Goal: Task Accomplishment & Management: Complete application form

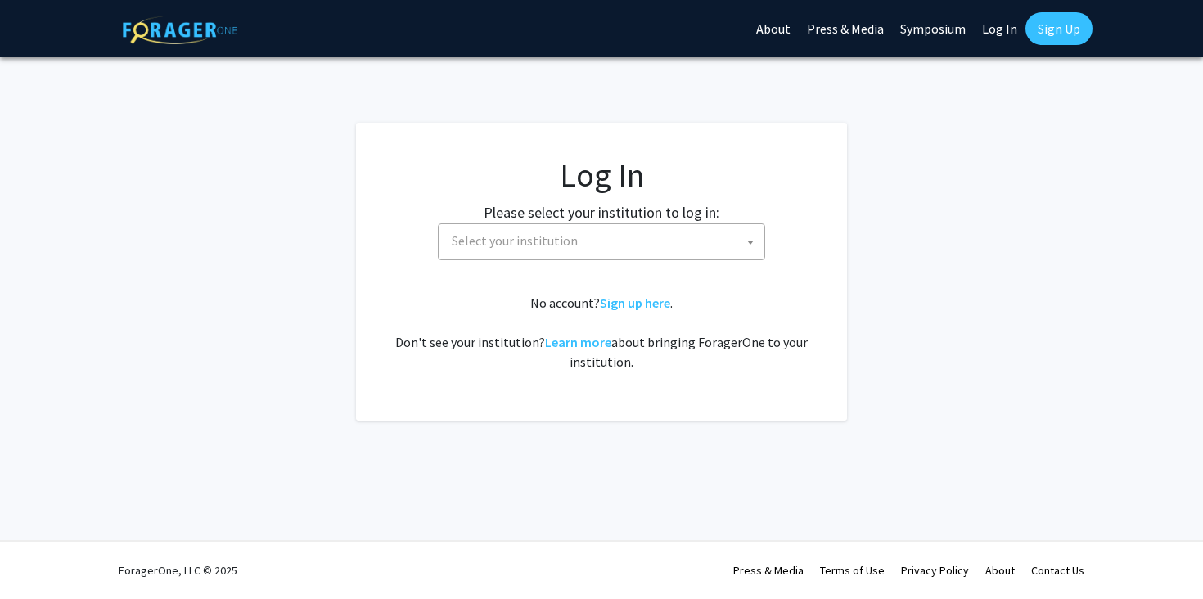
select select
click at [503, 233] on span "Select your institution" at bounding box center [515, 240] width 126 height 16
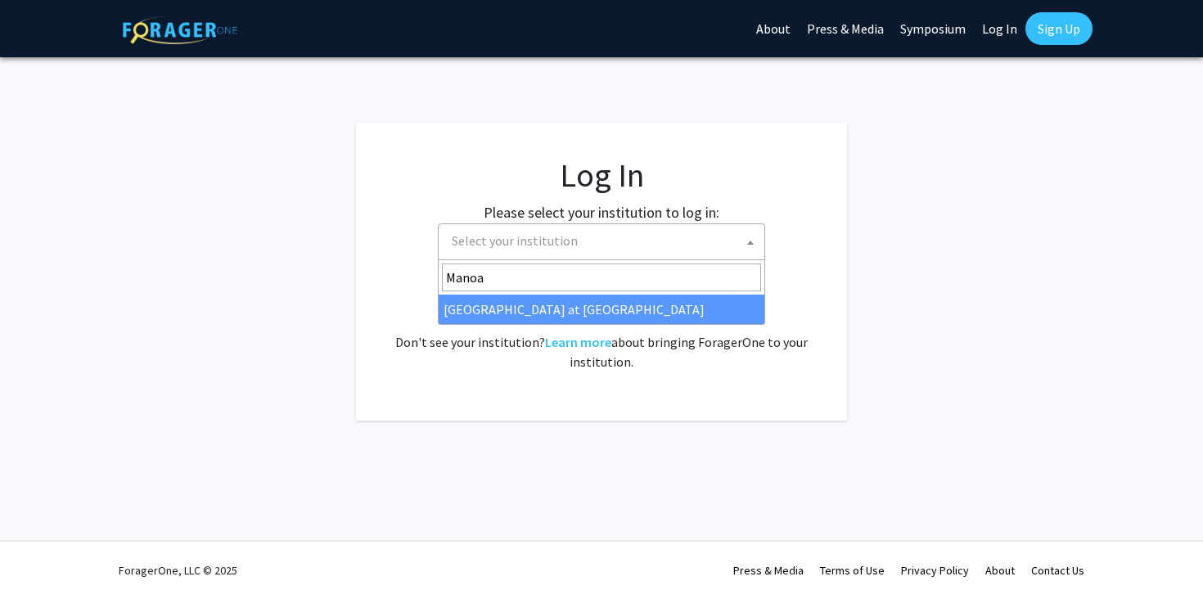
type input "Manoa"
select select "18"
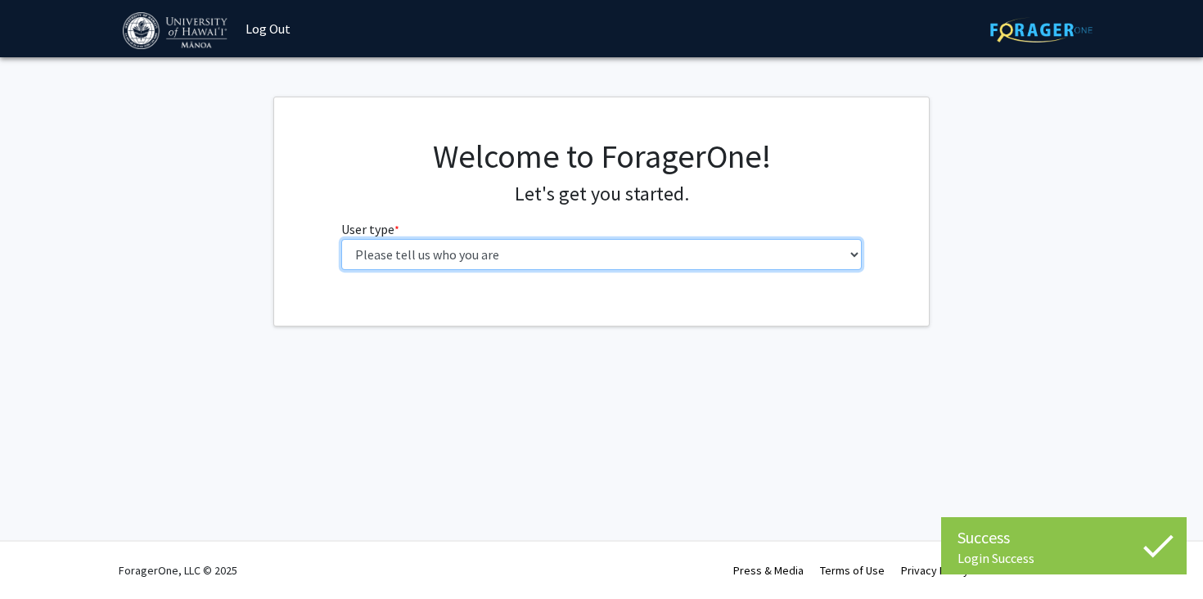
click at [548, 249] on select "Please tell us who you are Undergraduate Student Master's Student Doctoral Cand…" at bounding box center [601, 254] width 521 height 31
select select "1: undergrad"
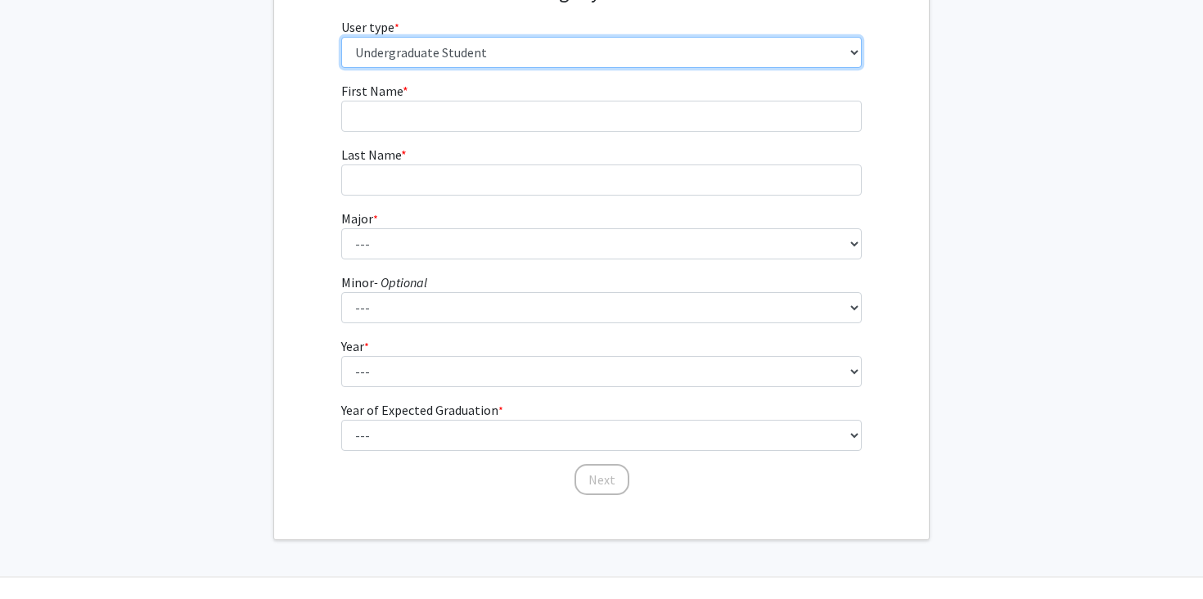
scroll to position [203, 0]
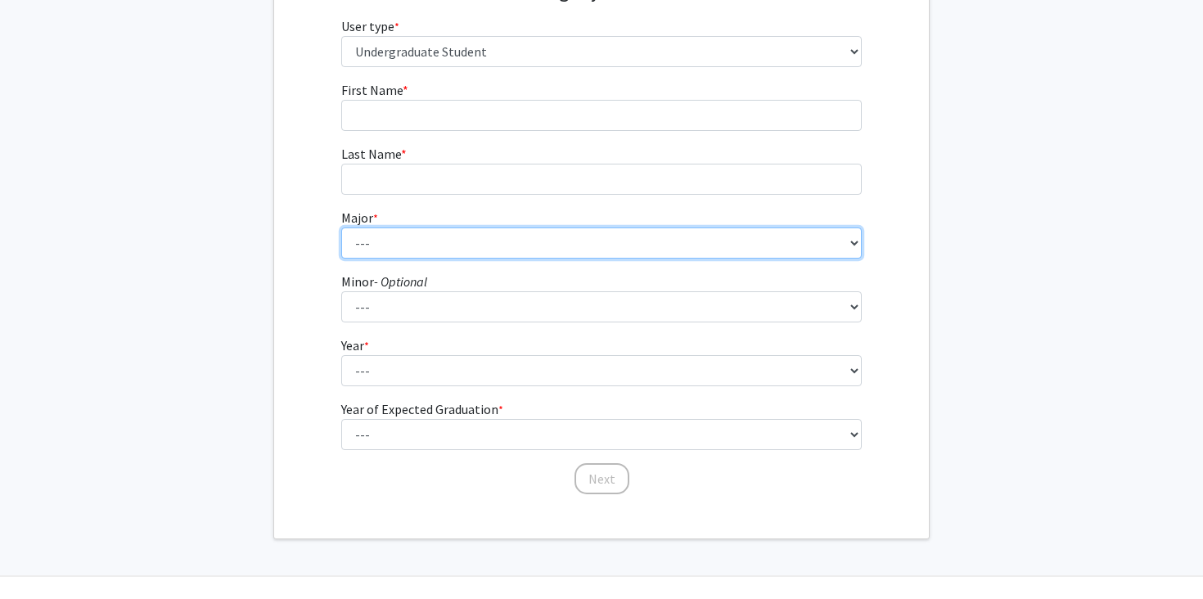
click at [542, 250] on select "--- Accounting American Studies Animal Sciences Anthropology Art Art History As…" at bounding box center [601, 242] width 521 height 31
select select "46: 1428"
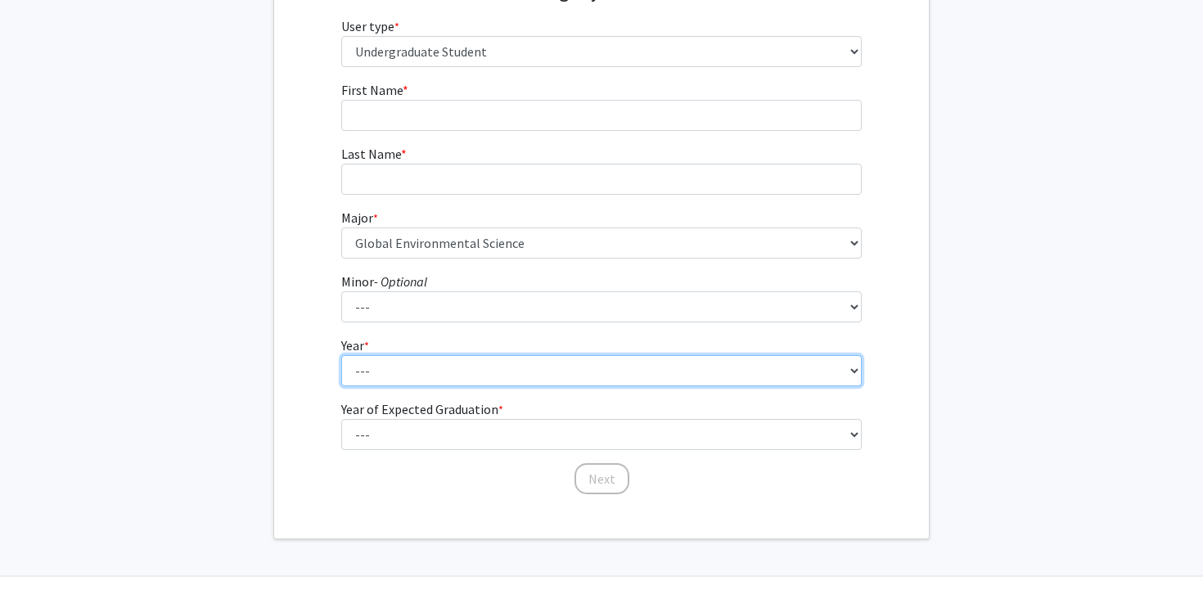
click at [418, 373] on select "--- First-year Sophomore Junior Senior Postbaccalaureate Certificate" at bounding box center [601, 370] width 521 height 31
select select "3: junior"
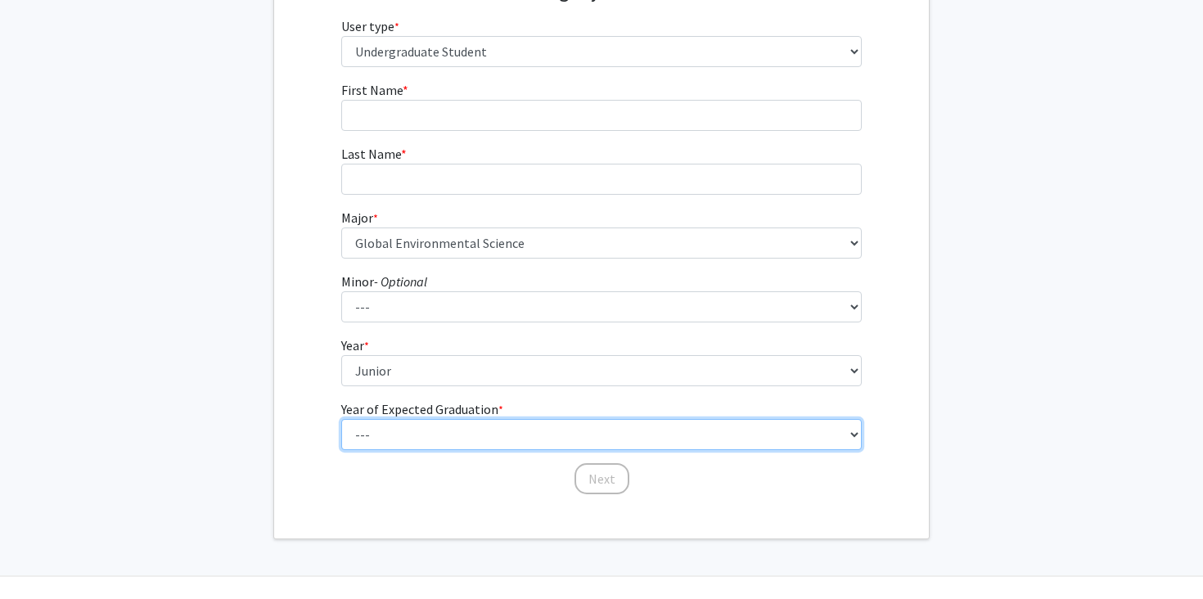
click at [416, 427] on select "--- 2025 2026 2027 2028 2029 2030 2031 2032 2033 2034" at bounding box center [601, 434] width 521 height 31
select select "3: 2027"
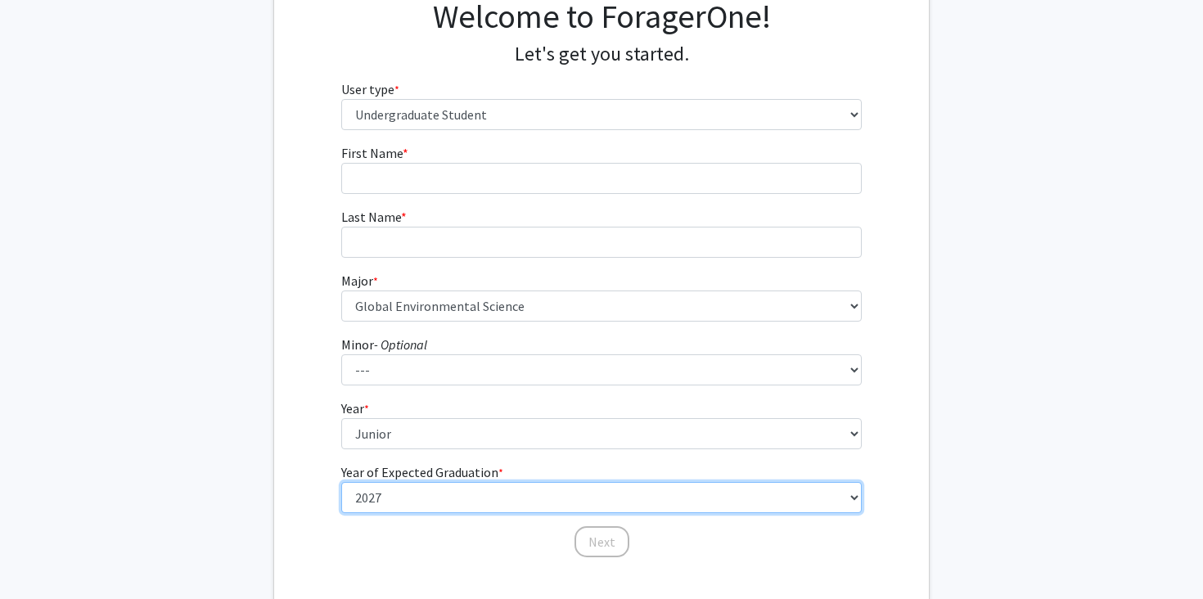
scroll to position [124, 0]
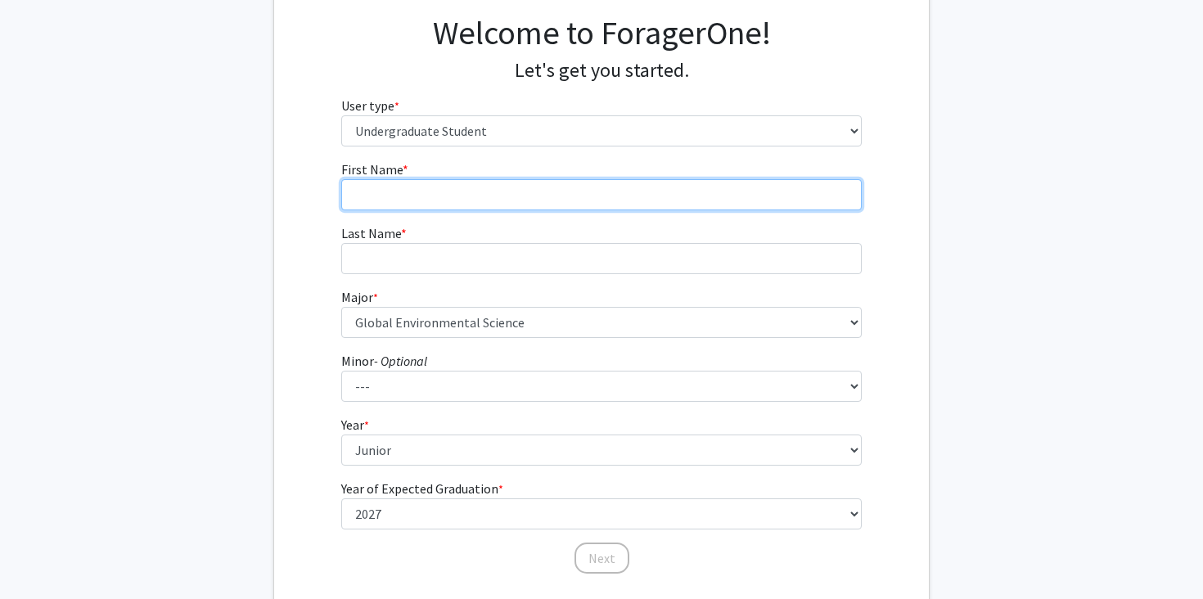
click at [449, 200] on input "First Name * required" at bounding box center [601, 194] width 521 height 31
type input "Rex"
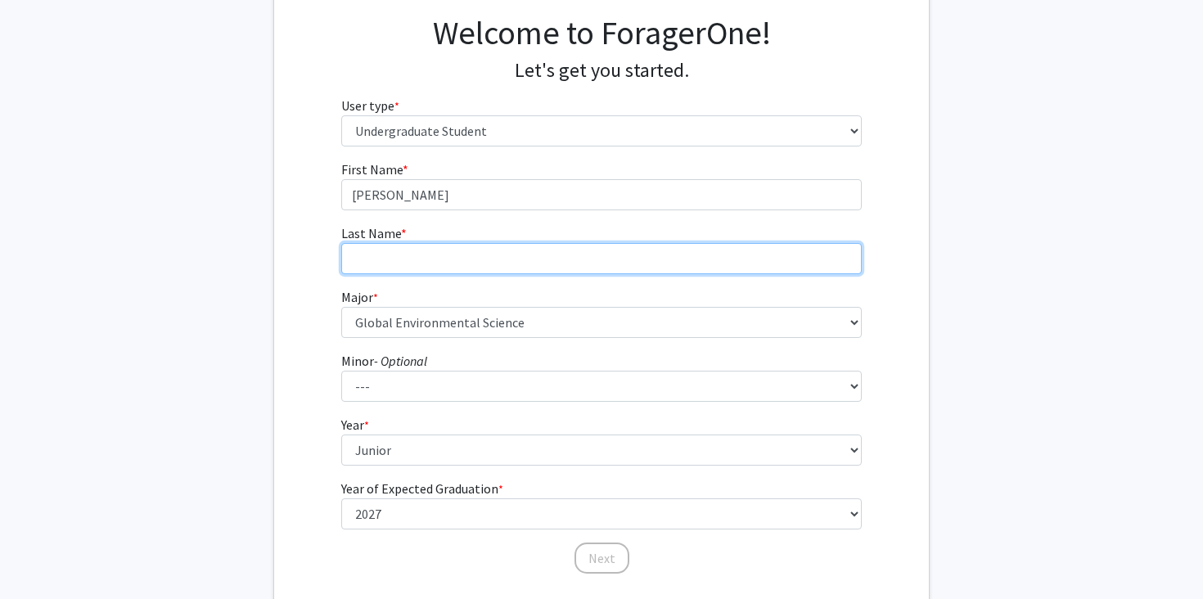
click at [431, 260] on input "Last Name * required" at bounding box center [601, 258] width 521 height 31
type input "Bregman"
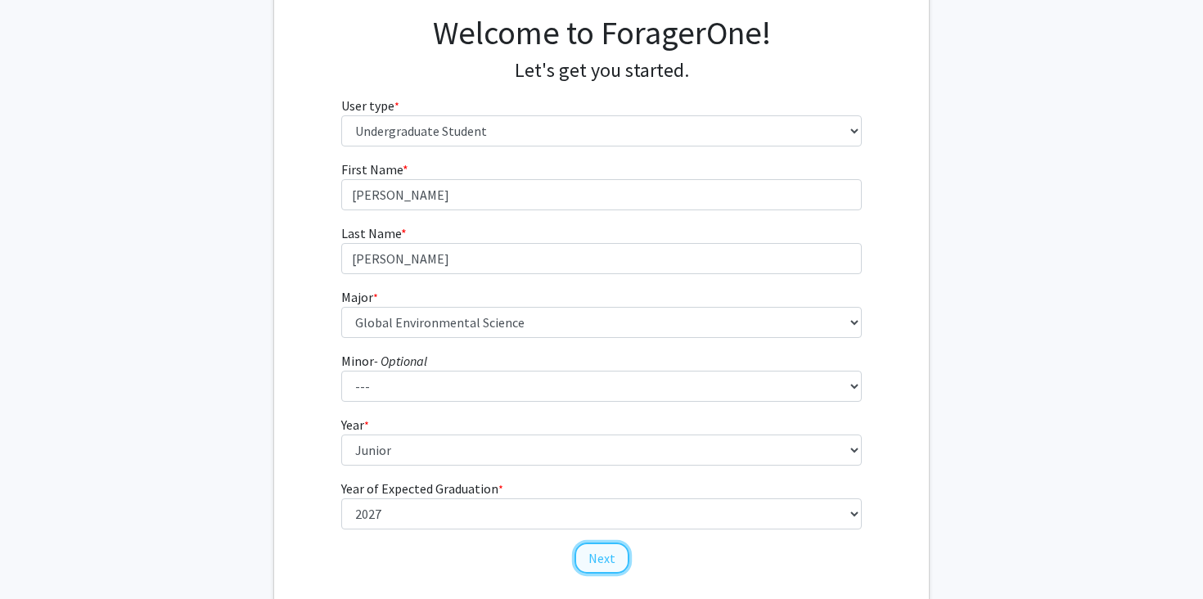
click at [600, 550] on button "Next" at bounding box center [601, 557] width 55 height 31
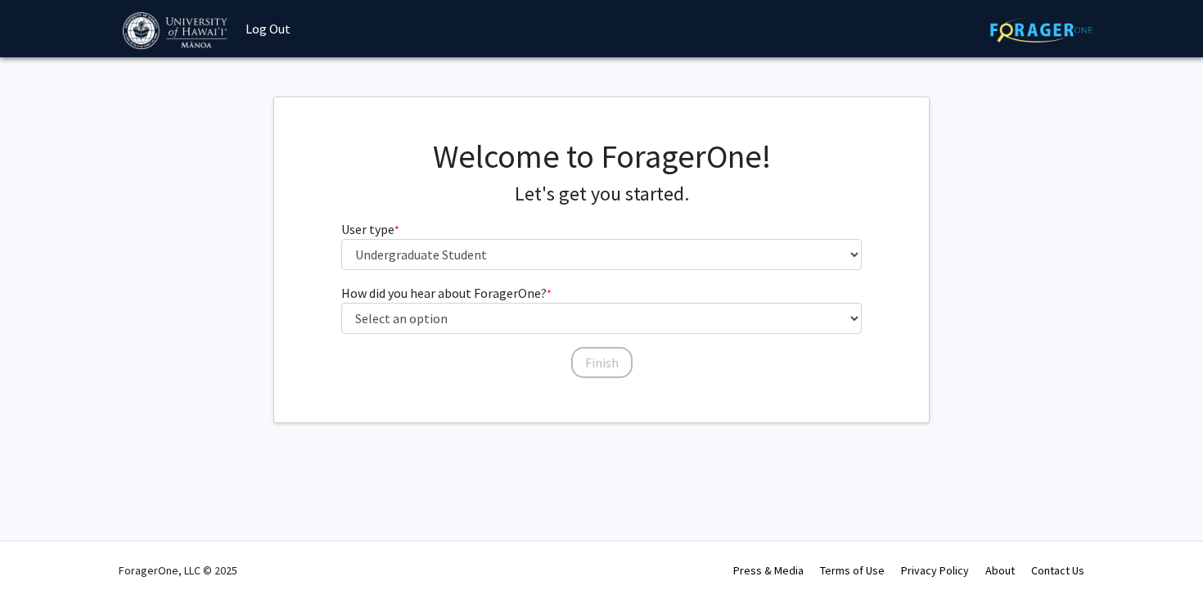
scroll to position [0, 0]
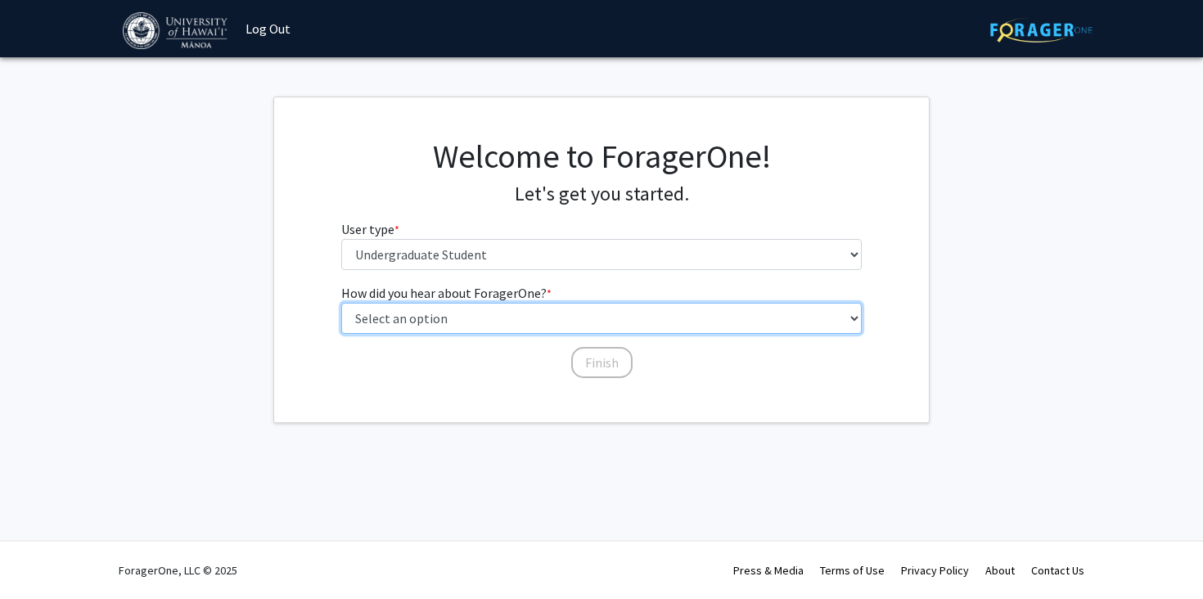
click at [644, 327] on select "Select an option Peer/student recommendation Faculty/staff recommendation Unive…" at bounding box center [601, 318] width 521 height 31
select select "2: faculty_recommendation"
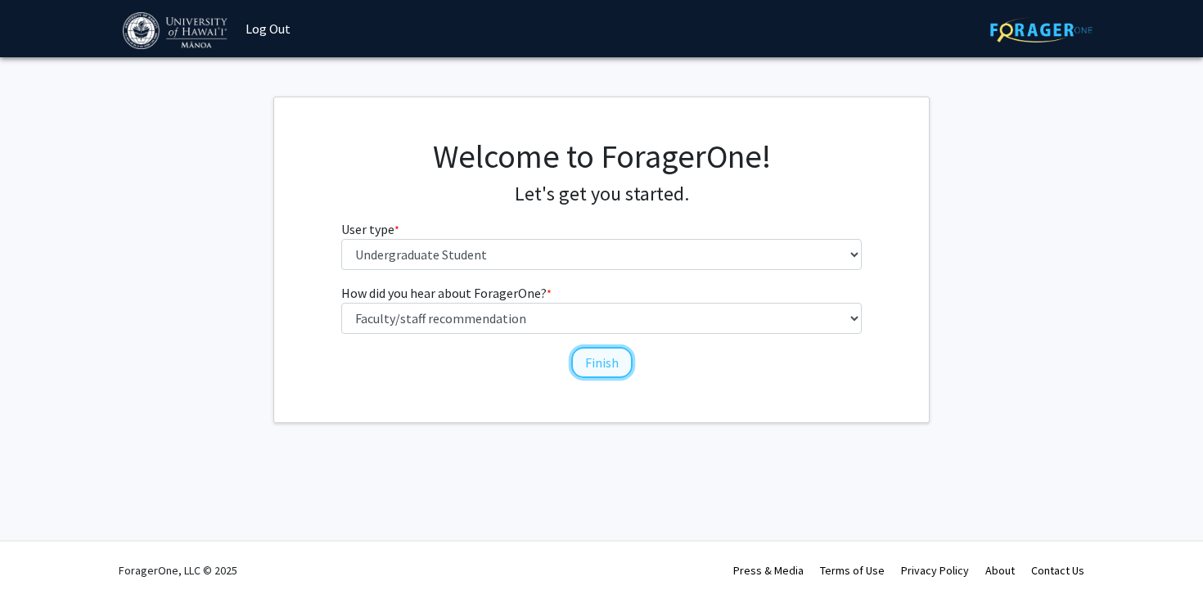
click at [606, 364] on button "Finish" at bounding box center [601, 362] width 61 height 31
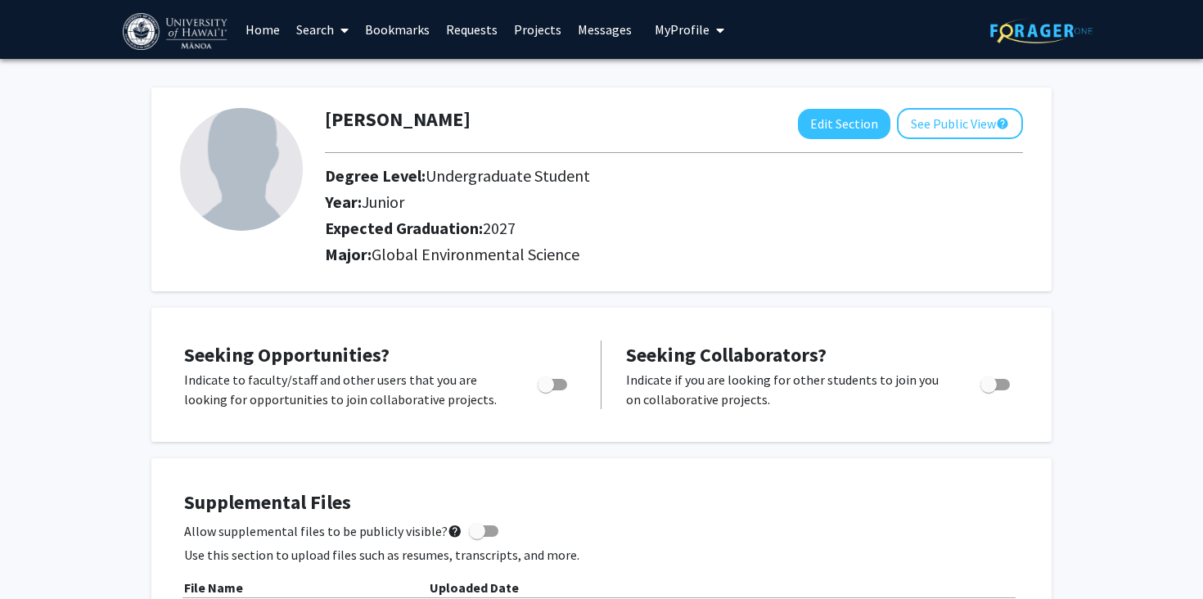
click at [308, 27] on link "Search" at bounding box center [322, 29] width 69 height 57
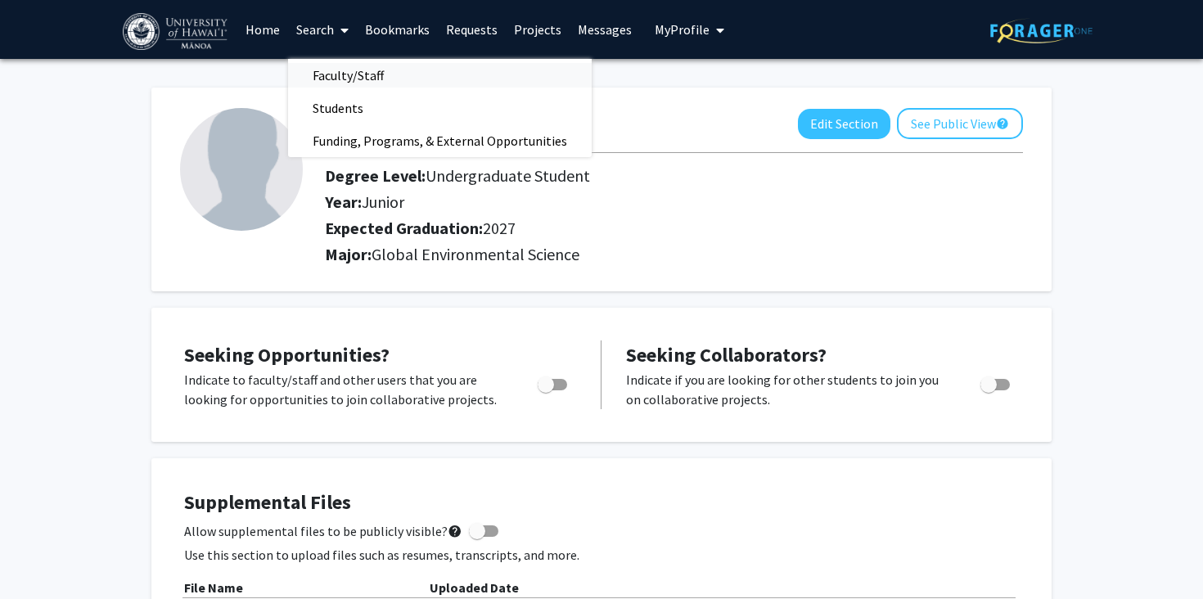
click at [318, 77] on span "Faculty/Staff" at bounding box center [348, 75] width 120 height 33
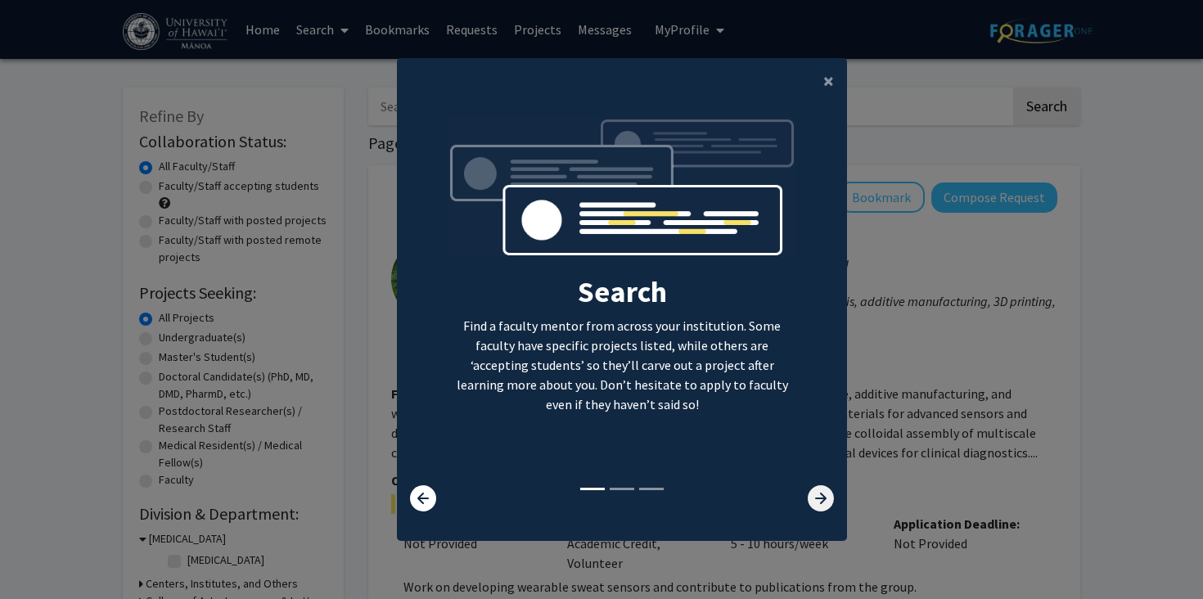
click at [821, 503] on icon at bounding box center [820, 498] width 26 height 26
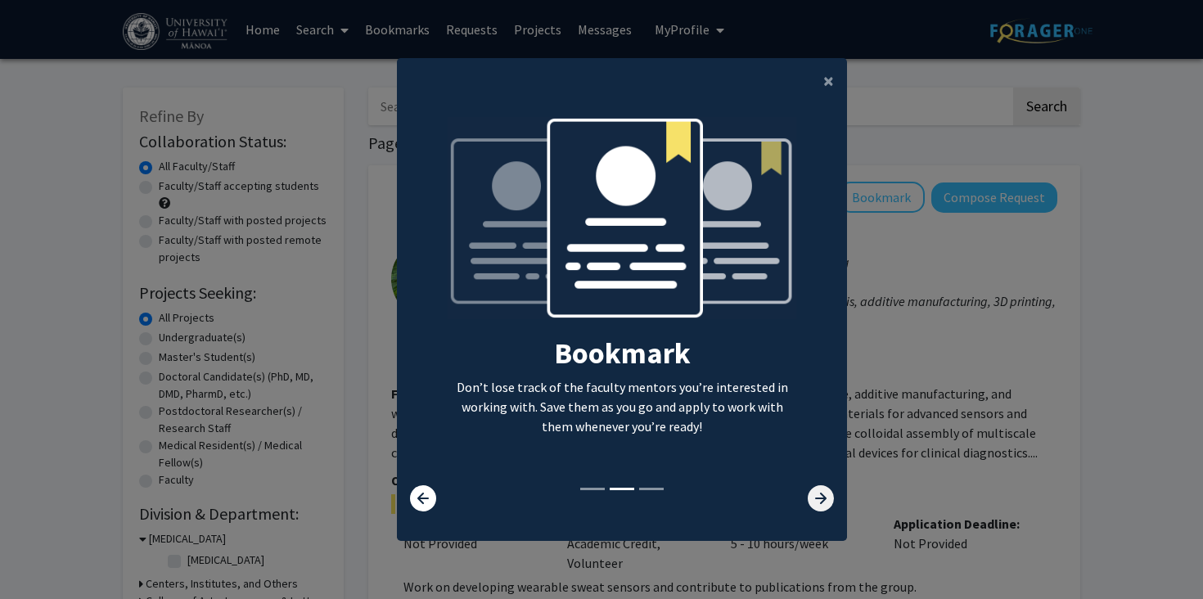
click at [820, 503] on icon at bounding box center [820, 498] width 26 height 26
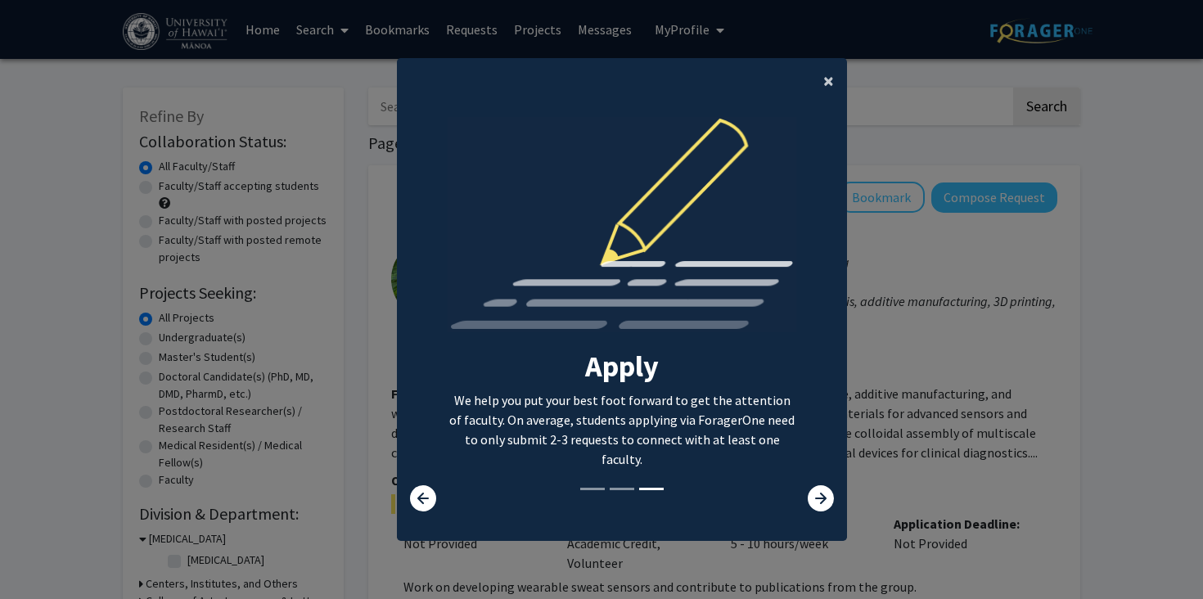
click at [827, 83] on span "×" at bounding box center [828, 80] width 11 height 25
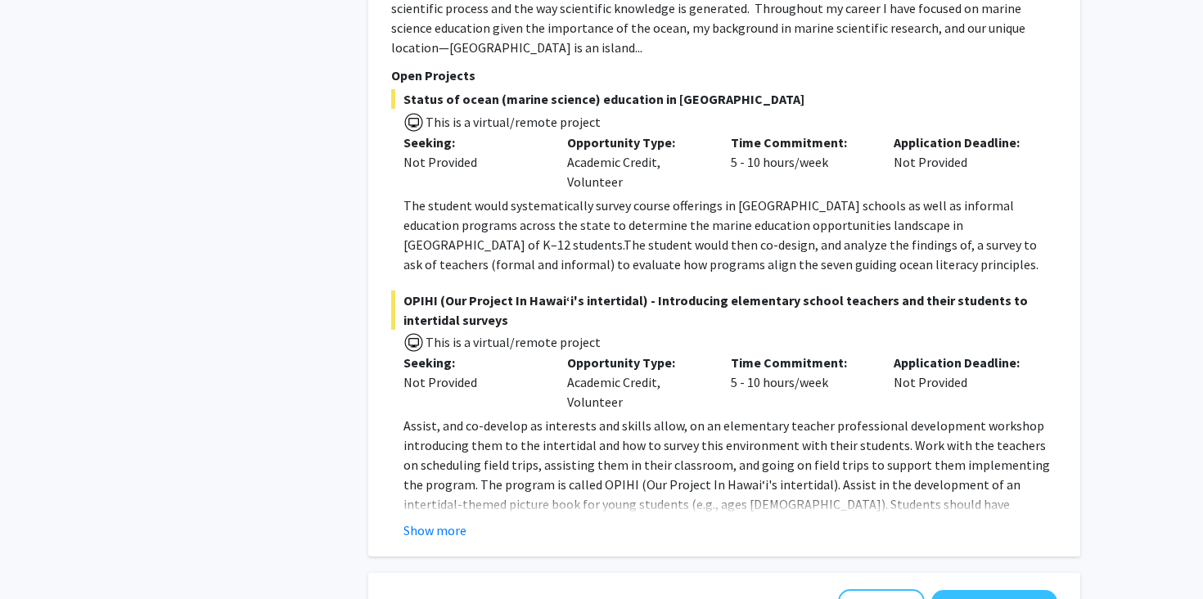
scroll to position [5258, 0]
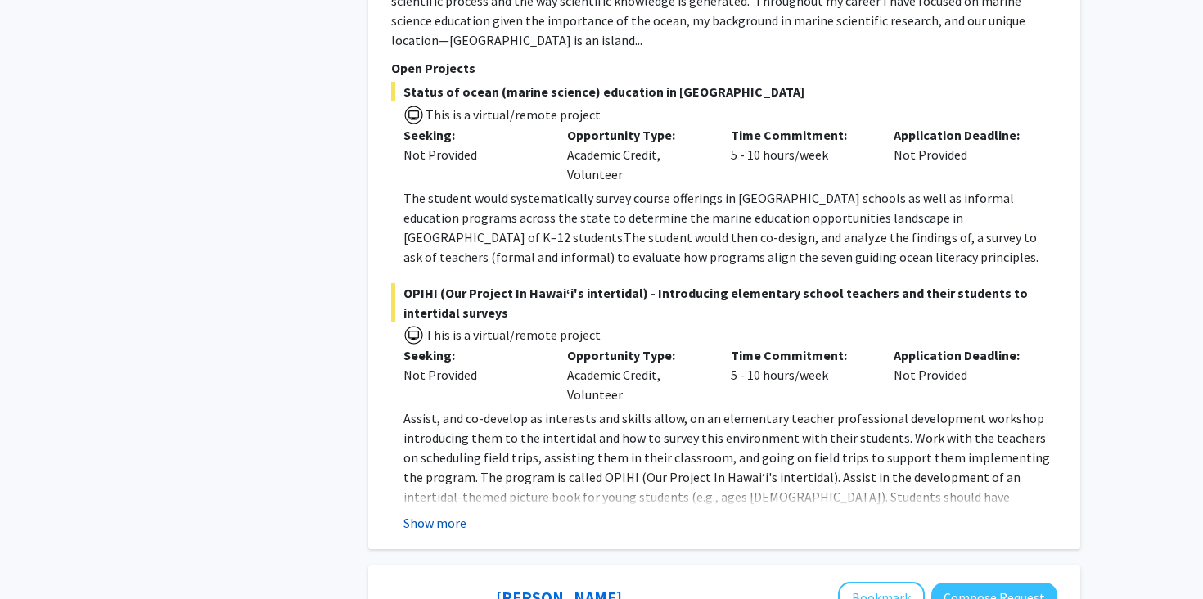
click at [460, 513] on button "Show more" at bounding box center [434, 523] width 63 height 20
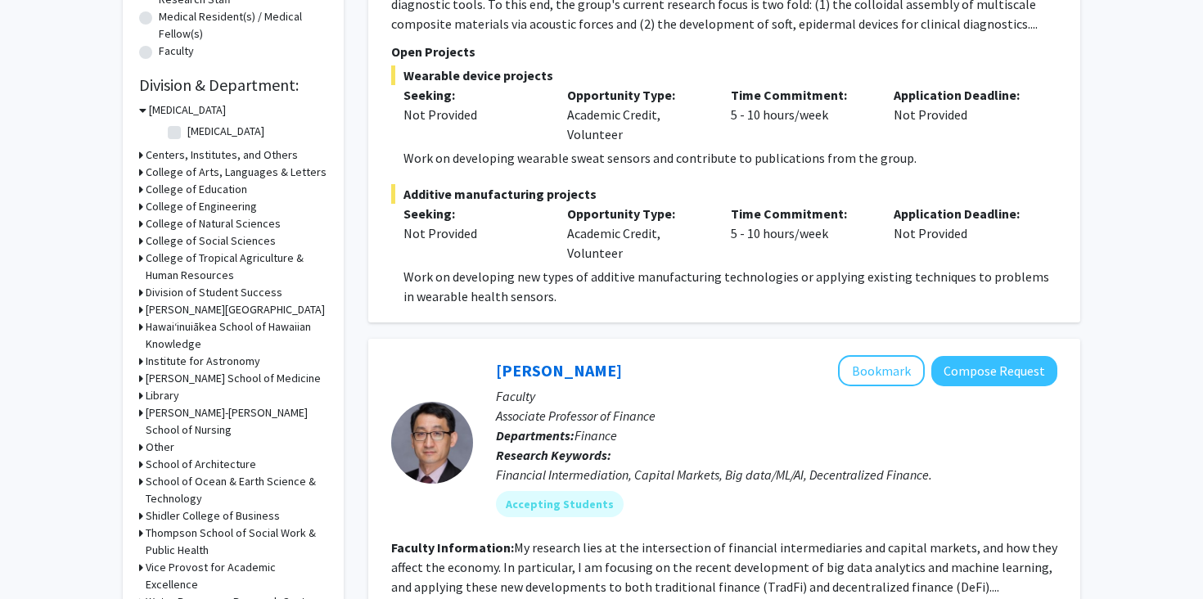
scroll to position [430, 0]
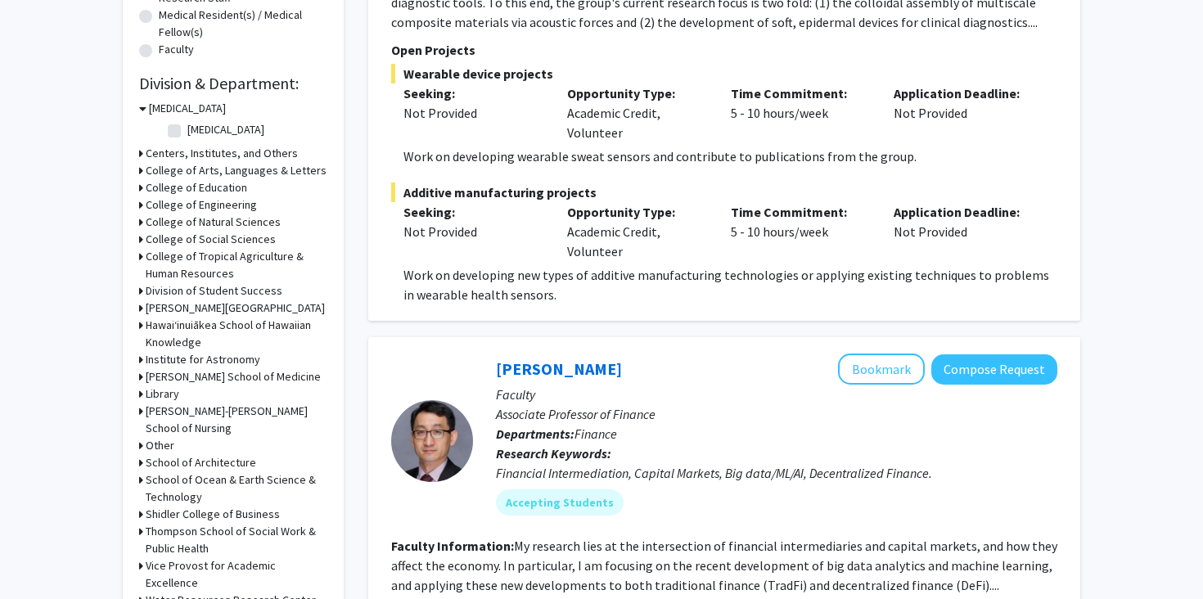
click at [138, 478] on div "Refine By Collaboration Status: Collaboration Status All Faculty/Staff Collabor…" at bounding box center [233, 141] width 221 height 968
click at [140, 478] on icon at bounding box center [141, 479] width 4 height 17
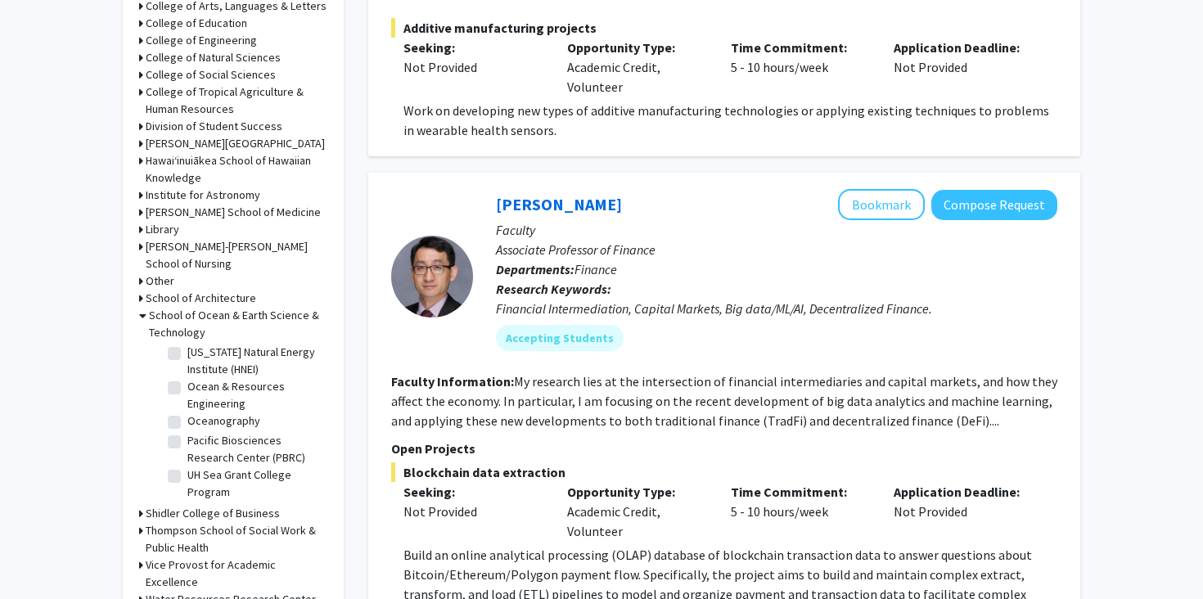
scroll to position [580, 0]
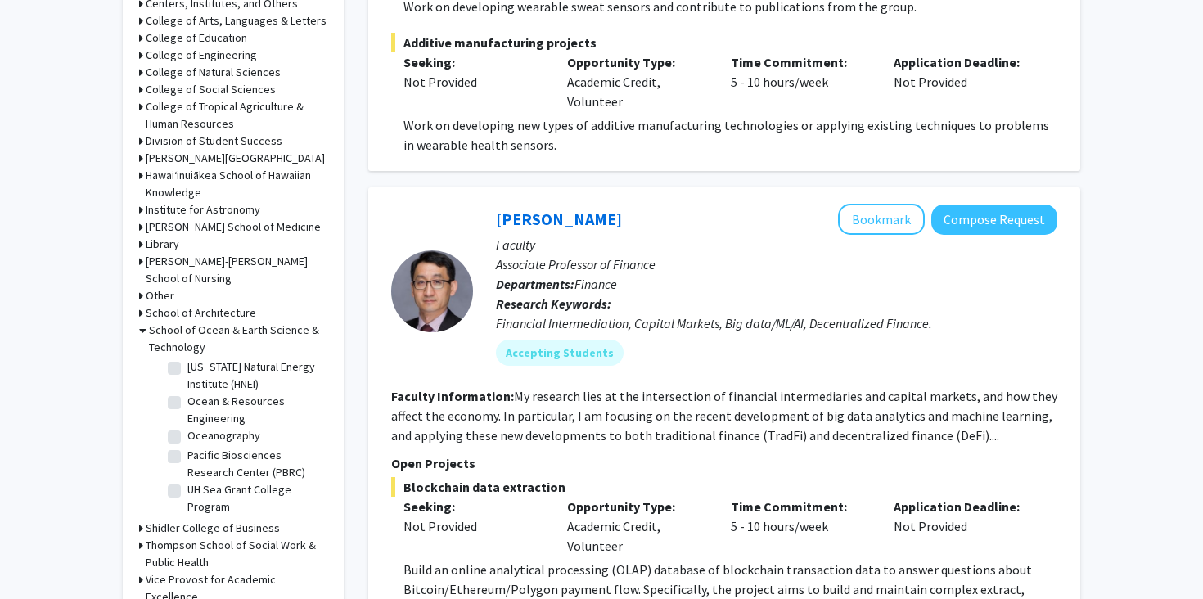
click at [152, 302] on h3 "Other" at bounding box center [160, 295] width 29 height 17
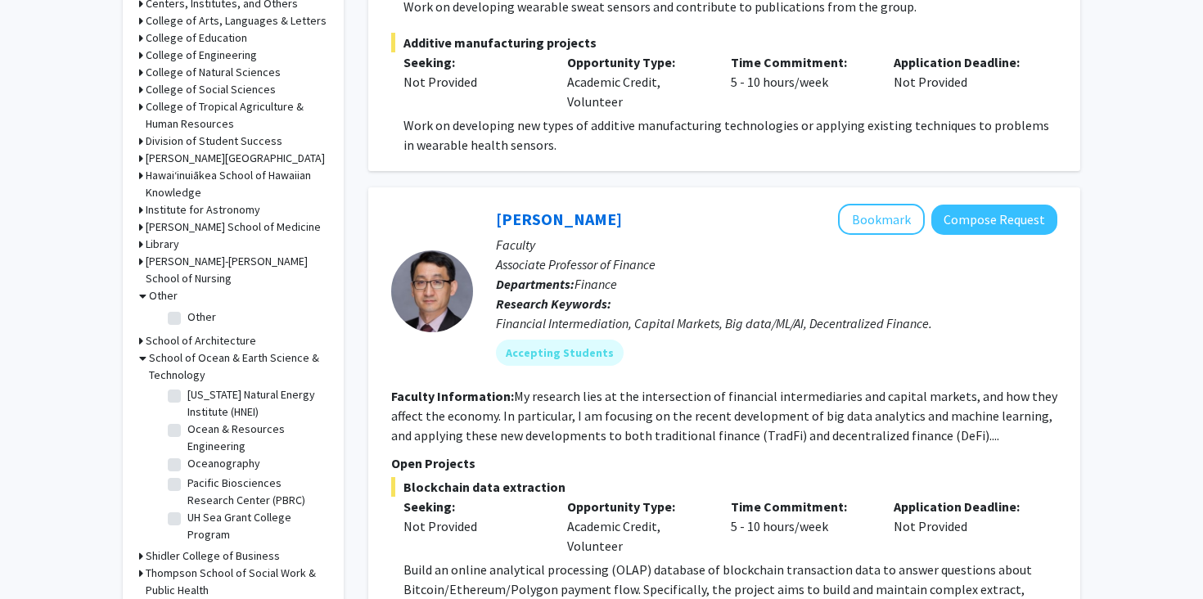
click at [152, 299] on h3 "Other" at bounding box center [163, 295] width 29 height 17
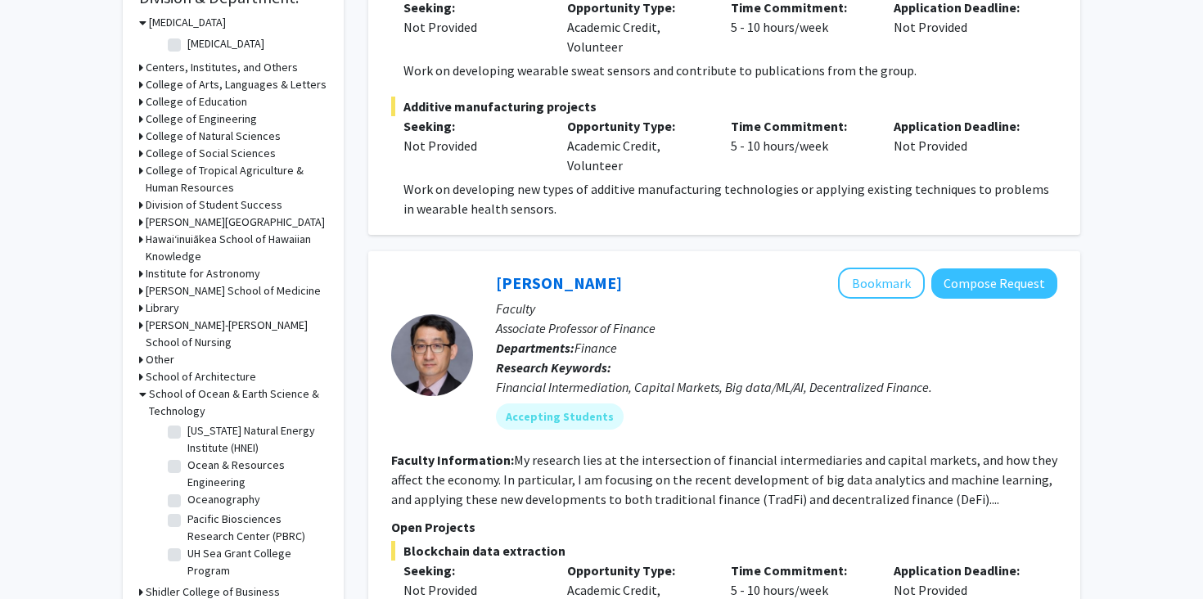
scroll to position [497, 0]
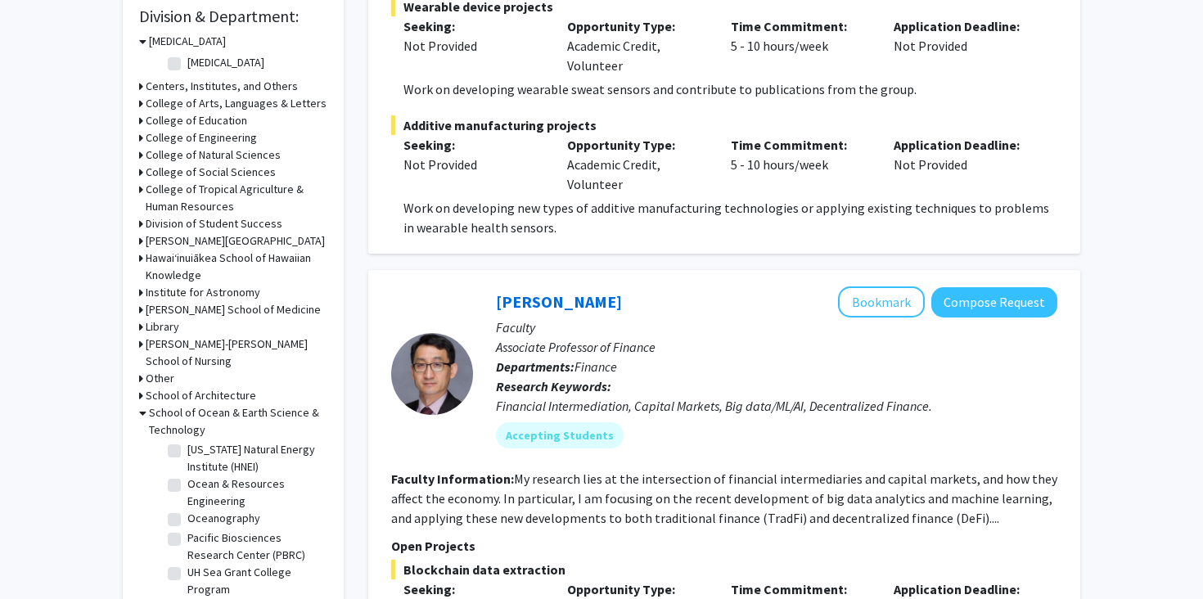
click at [210, 158] on h3 "College of Natural Sciences" at bounding box center [213, 154] width 135 height 17
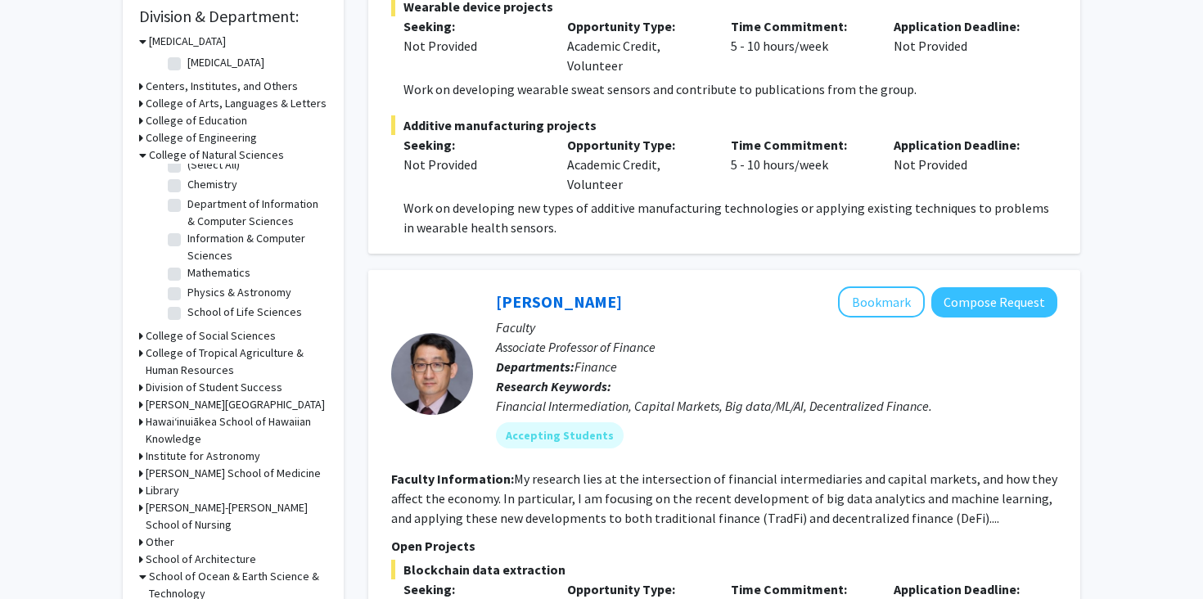
scroll to position [0, 0]
click at [226, 156] on h3 "College of Natural Sciences" at bounding box center [216, 154] width 135 height 17
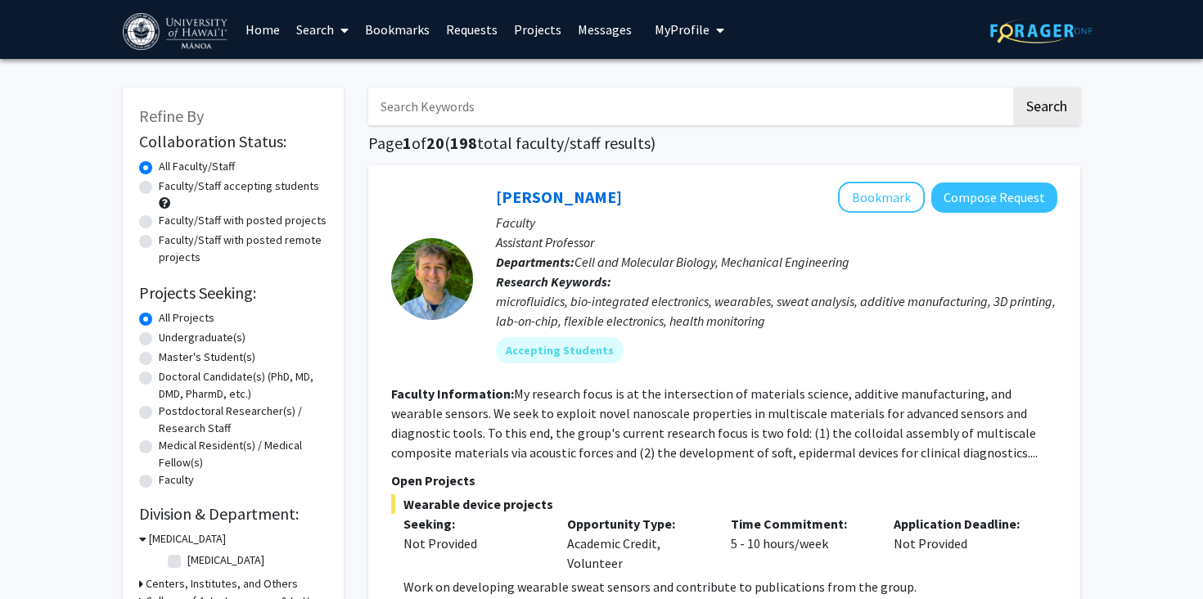
click at [682, 30] on span "My Profile" at bounding box center [681, 29] width 55 height 16
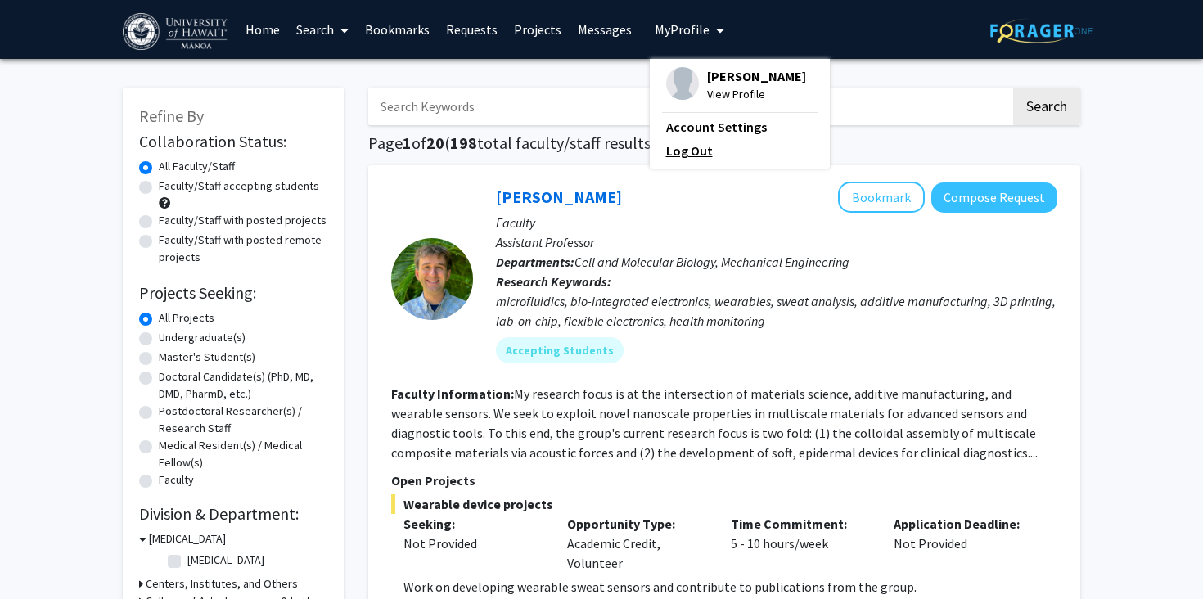
click at [678, 146] on link "Log Out" at bounding box center [739, 151] width 147 height 20
